Goal: Task Accomplishment & Management: Complete application form

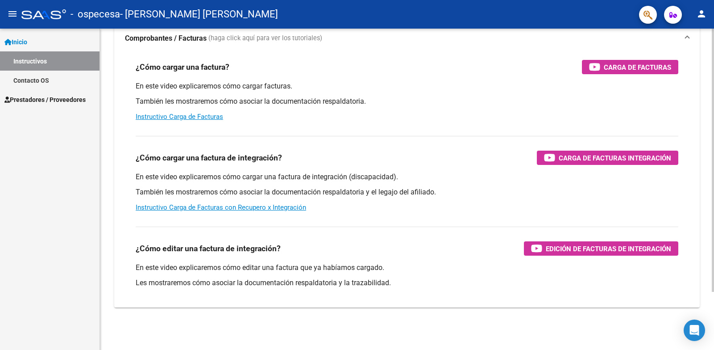
scroll to position [71, 0]
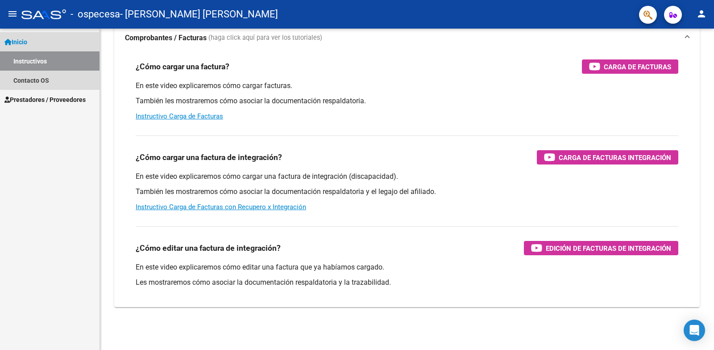
click at [48, 45] on link "Inicio" at bounding box center [50, 41] width 100 height 19
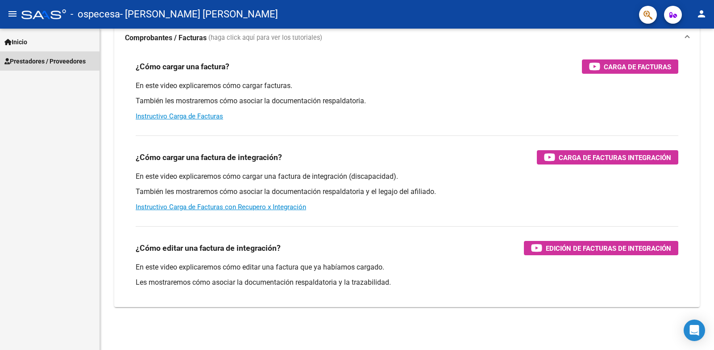
click at [46, 54] on link "Prestadores / Proveedores" at bounding box center [50, 60] width 100 height 19
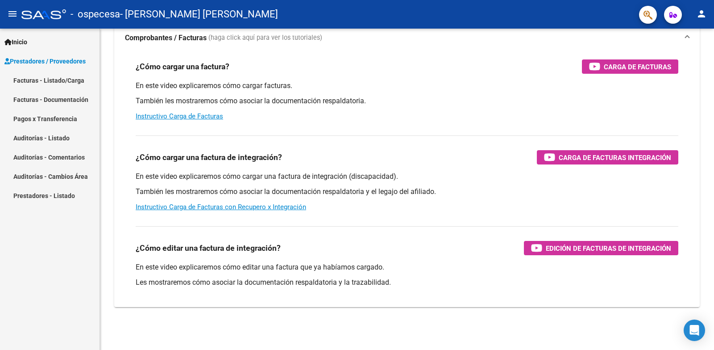
click at [44, 79] on link "Facturas - Listado/Carga" at bounding box center [50, 80] width 100 height 19
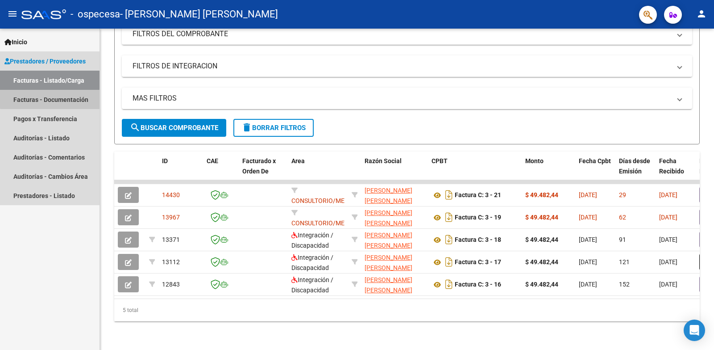
click at [54, 96] on link "Facturas - Documentación" at bounding box center [50, 99] width 100 height 19
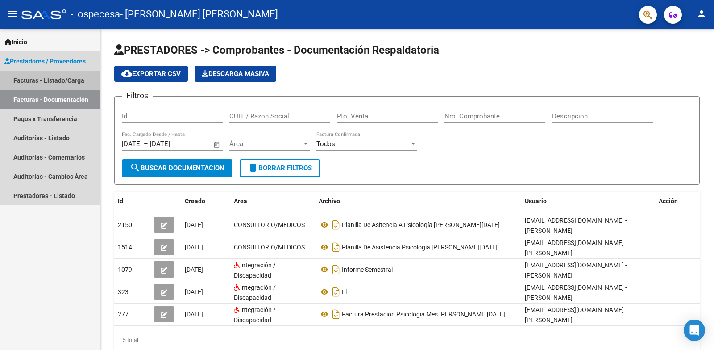
click at [51, 76] on link "Facturas - Listado/Carga" at bounding box center [50, 80] width 100 height 19
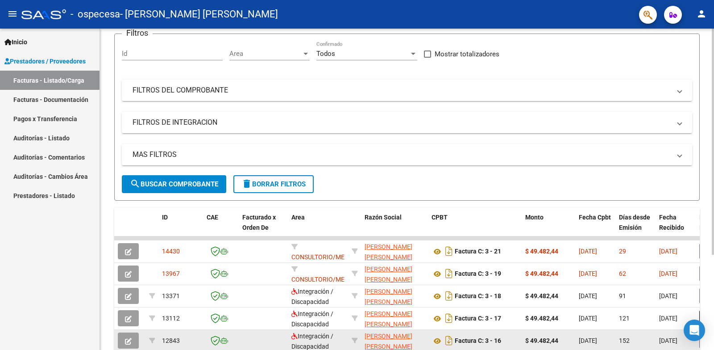
scroll to position [1, 0]
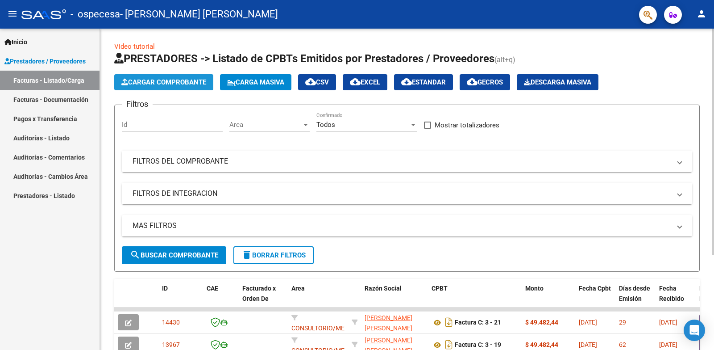
click at [171, 78] on button "Cargar Comprobante" at bounding box center [163, 82] width 99 height 16
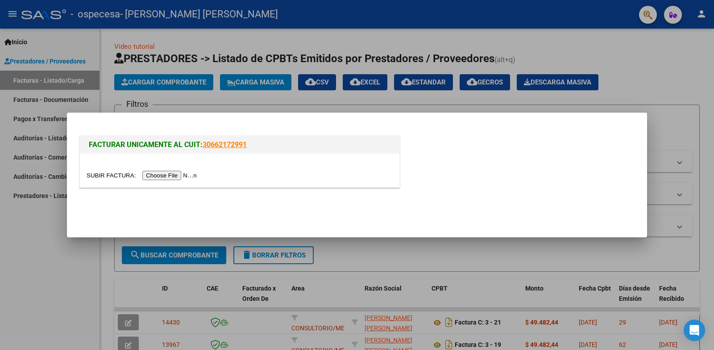
click at [197, 176] on input "file" at bounding box center [143, 175] width 113 height 9
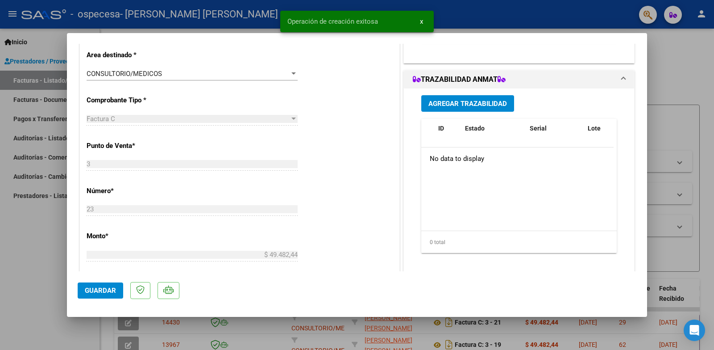
scroll to position [223, 0]
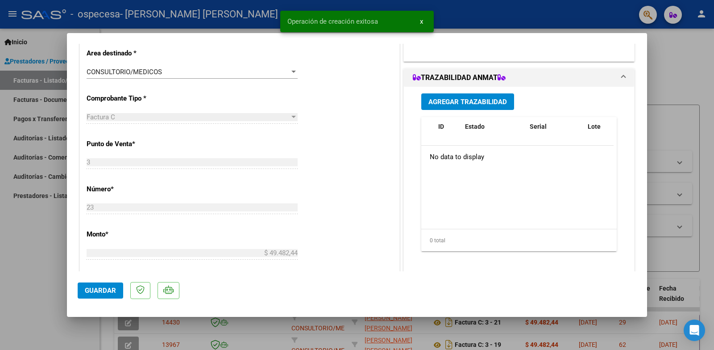
click at [290, 71] on div at bounding box center [294, 71] width 8 height 7
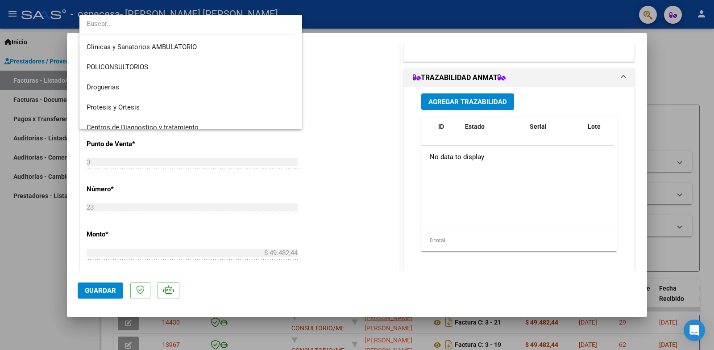
scroll to position [187, 0]
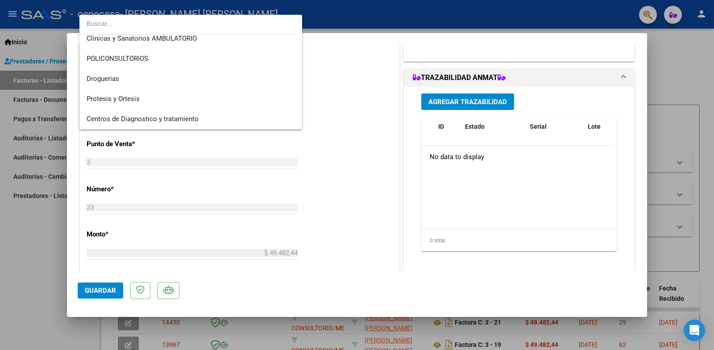
click at [103, 292] on div at bounding box center [357, 175] width 714 height 350
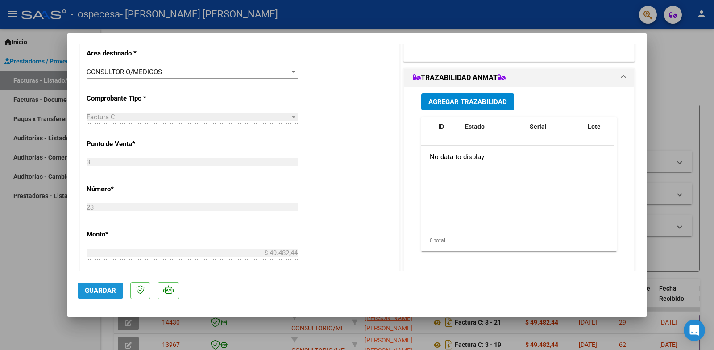
click at [98, 294] on span "Guardar" at bounding box center [100, 290] width 31 height 8
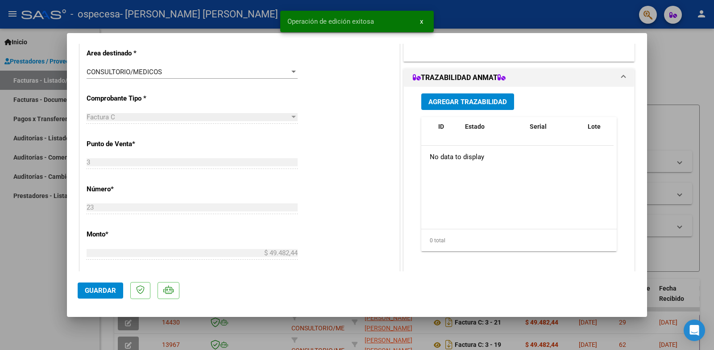
click at [106, 294] on span "Guardar" at bounding box center [100, 290] width 31 height 8
click at [697, 50] on div at bounding box center [357, 175] width 714 height 350
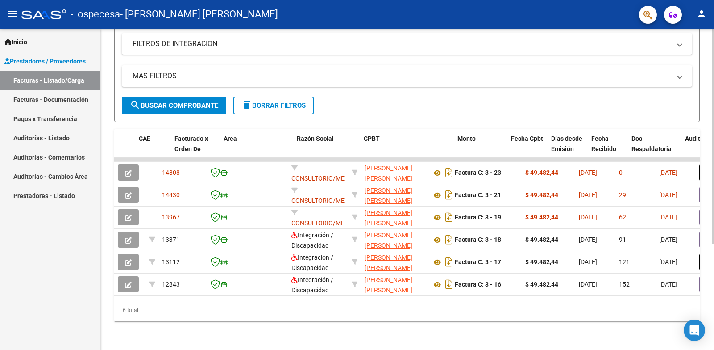
scroll to position [0, 167]
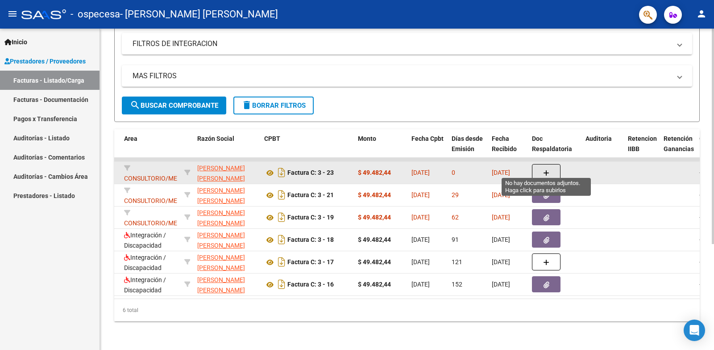
click at [551, 164] on button "button" at bounding box center [546, 172] width 29 height 17
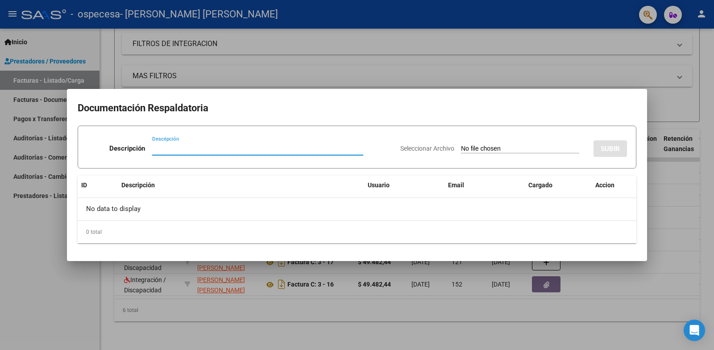
click at [640, 70] on div at bounding box center [357, 175] width 714 height 350
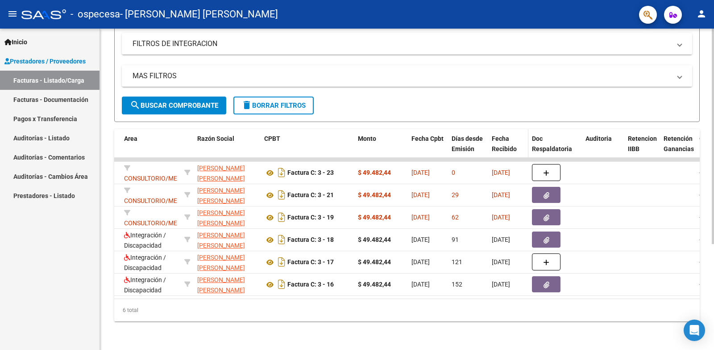
scroll to position [158, 0]
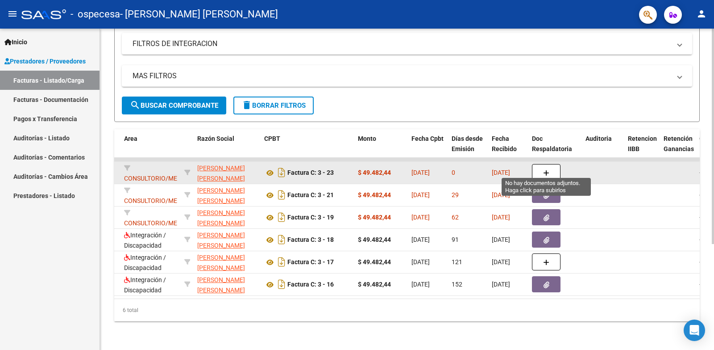
click at [553, 166] on button "button" at bounding box center [546, 172] width 29 height 17
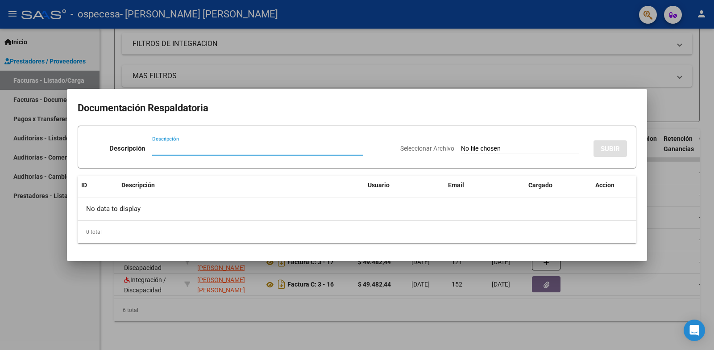
click at [238, 146] on input "Descripción" at bounding box center [257, 148] width 211 height 8
click at [465, 143] on div "Seleccionar Archivo SUBIR" at bounding box center [513, 146] width 227 height 27
click at [463, 148] on input "Seleccionar Archivo" at bounding box center [520, 149] width 118 height 8
type input "C:\fakepath\Planilla de asistencia [PERSON_NAME][DATE].pdf"
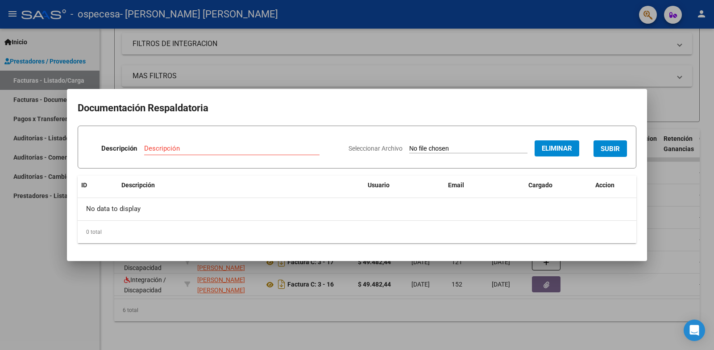
click at [215, 142] on div "Descripción" at bounding box center [231, 148] width 175 height 13
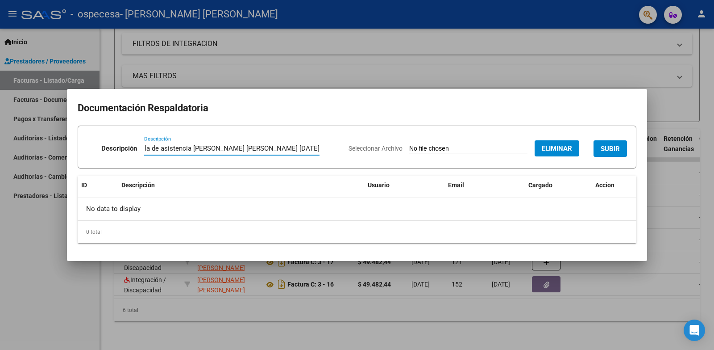
scroll to position [0, 0]
type input "Planilla de asistencia [PERSON_NAME] [PERSON_NAME] [DATE]"
click at [606, 150] on span "SUBIR" at bounding box center [610, 149] width 19 height 8
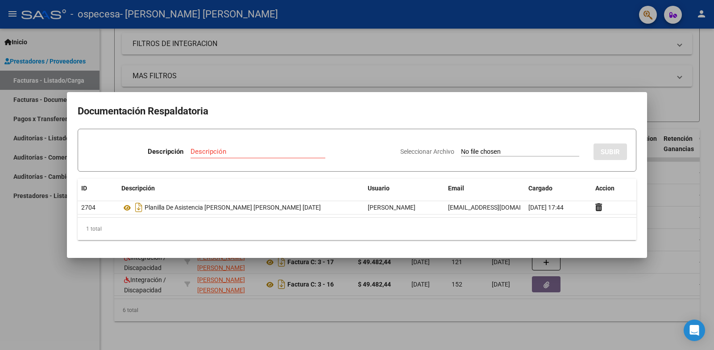
click at [674, 108] on div at bounding box center [357, 175] width 714 height 350
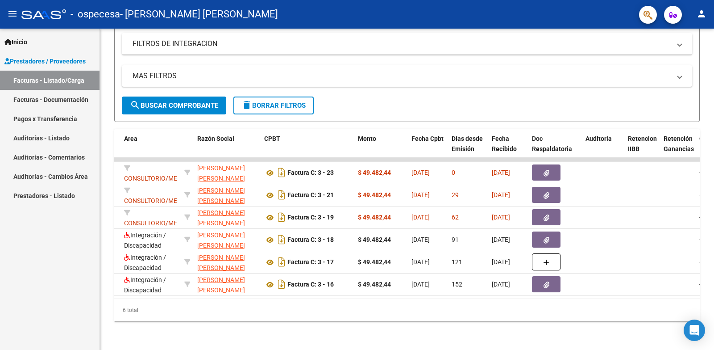
click at [706, 13] on mat-icon "person" at bounding box center [701, 13] width 11 height 11
click at [675, 61] on button "exit_to_app Salir" at bounding box center [683, 58] width 54 height 21
